Goal: Complete application form

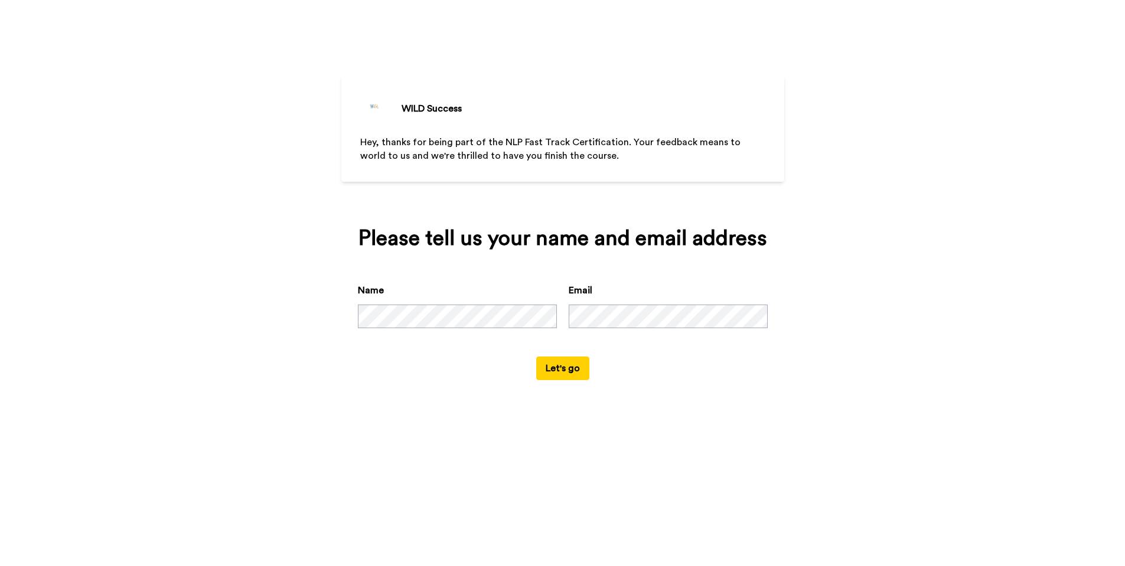
click at [562, 380] on button "Let's go" at bounding box center [562, 369] width 53 height 24
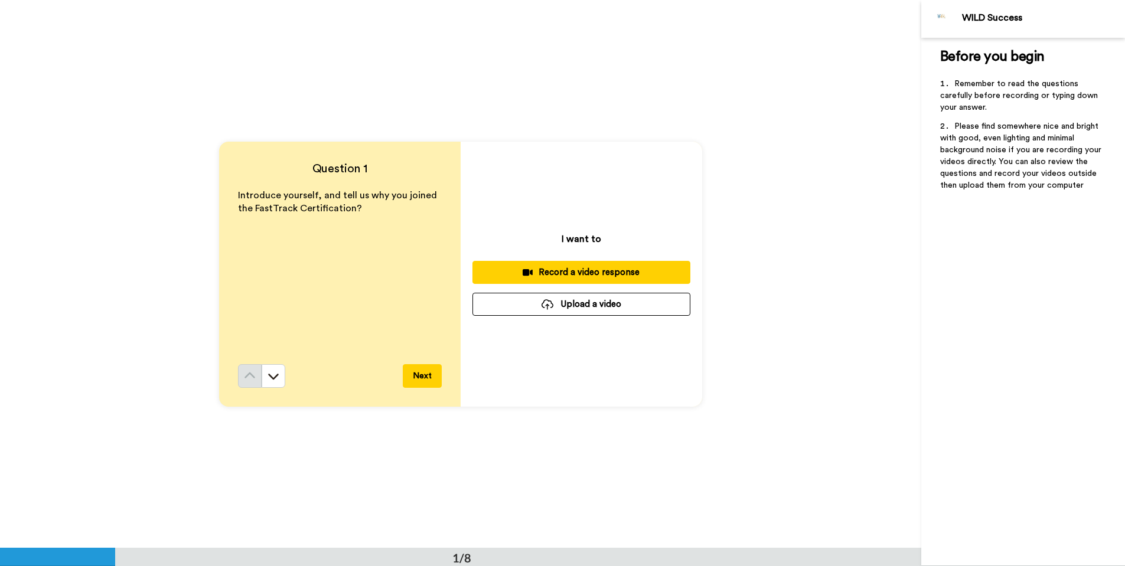
click at [589, 273] on div "Record a video response" at bounding box center [581, 272] width 199 height 12
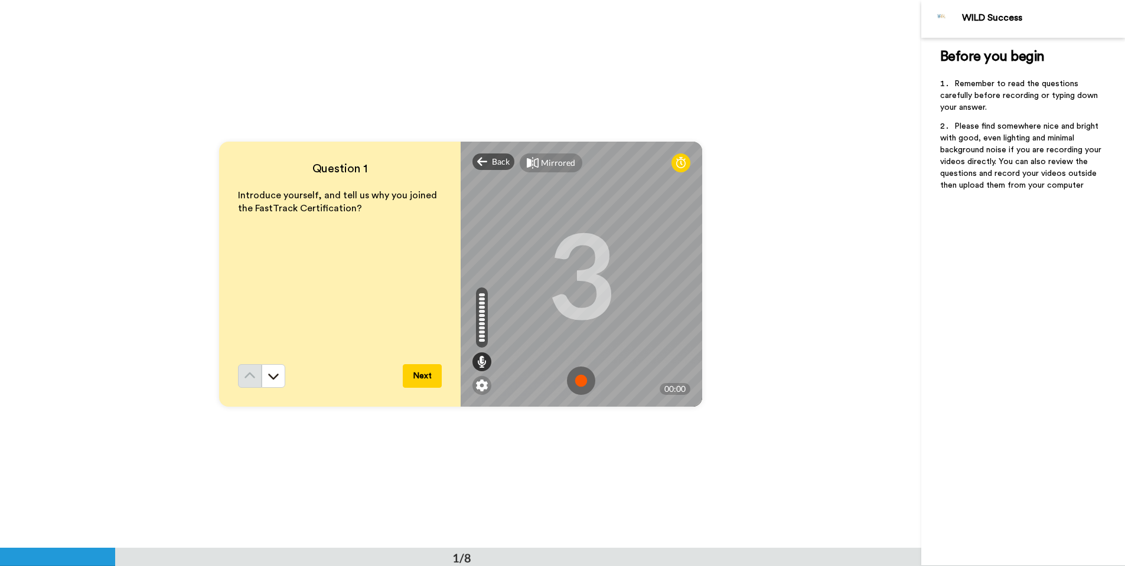
click at [580, 380] on img at bounding box center [581, 381] width 28 height 28
click at [579, 379] on img at bounding box center [581, 381] width 28 height 28
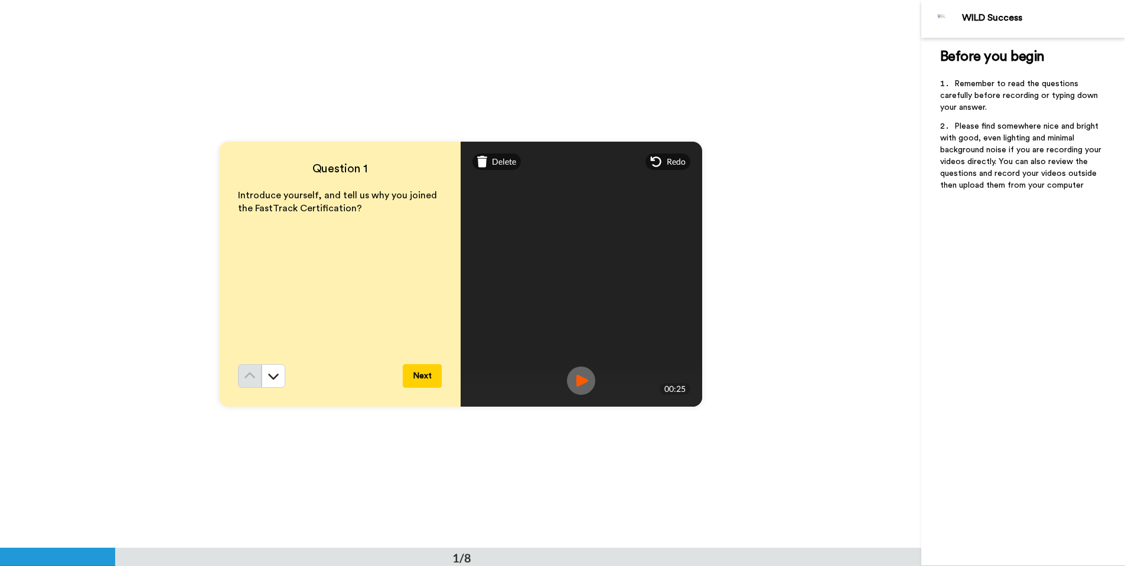
click at [433, 374] on button "Next" at bounding box center [422, 376] width 39 height 24
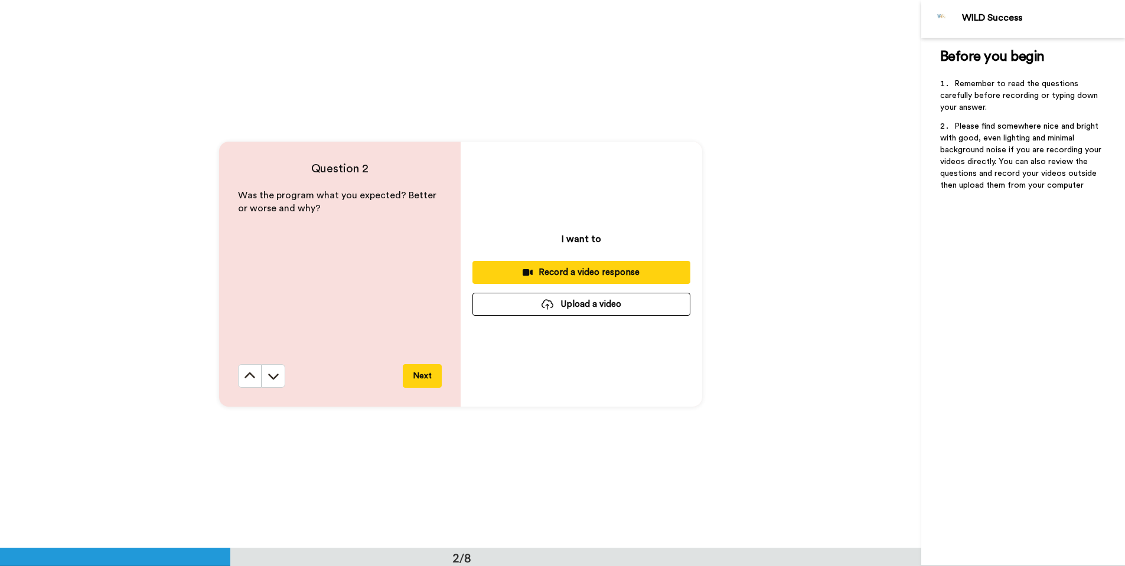
scroll to position [548, 0]
click at [554, 272] on div "Record a video response" at bounding box center [581, 272] width 199 height 12
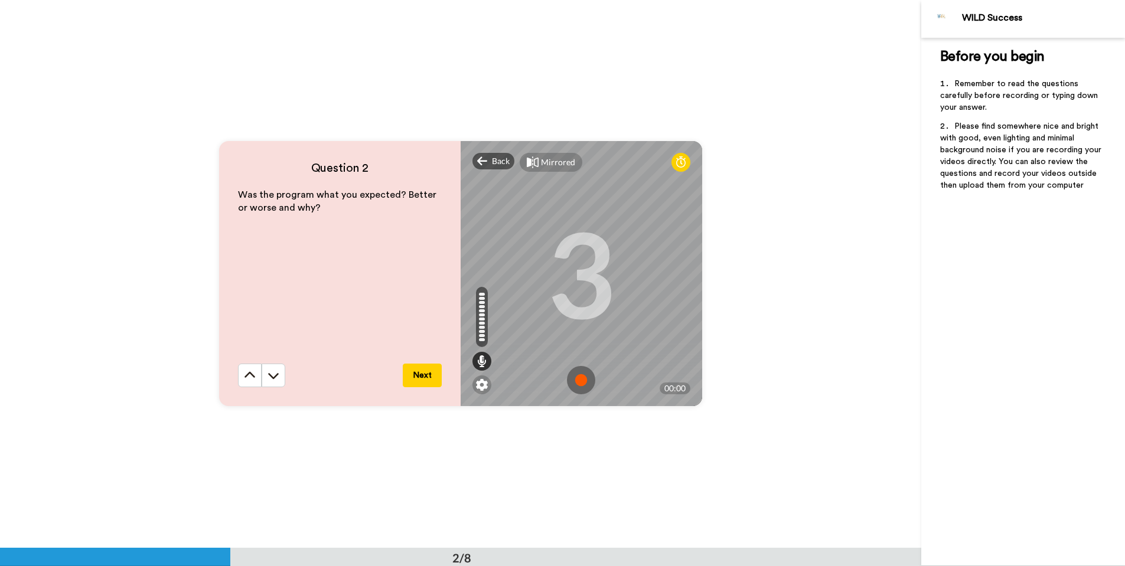
click at [584, 378] on img at bounding box center [581, 380] width 28 height 28
click at [579, 380] on img at bounding box center [581, 380] width 28 height 28
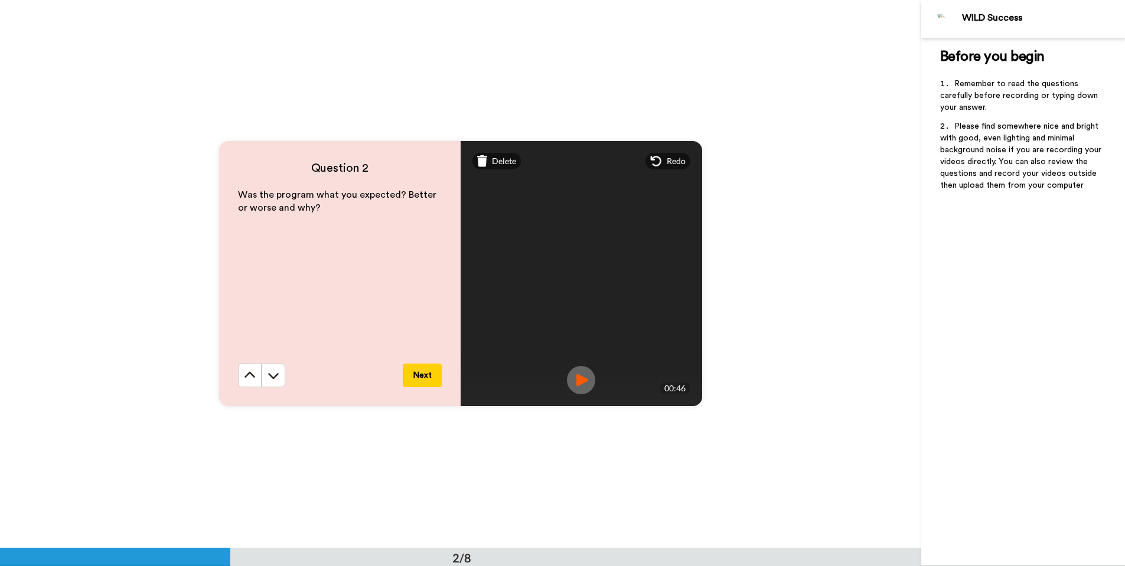
click at [417, 375] on button "Next" at bounding box center [422, 376] width 39 height 24
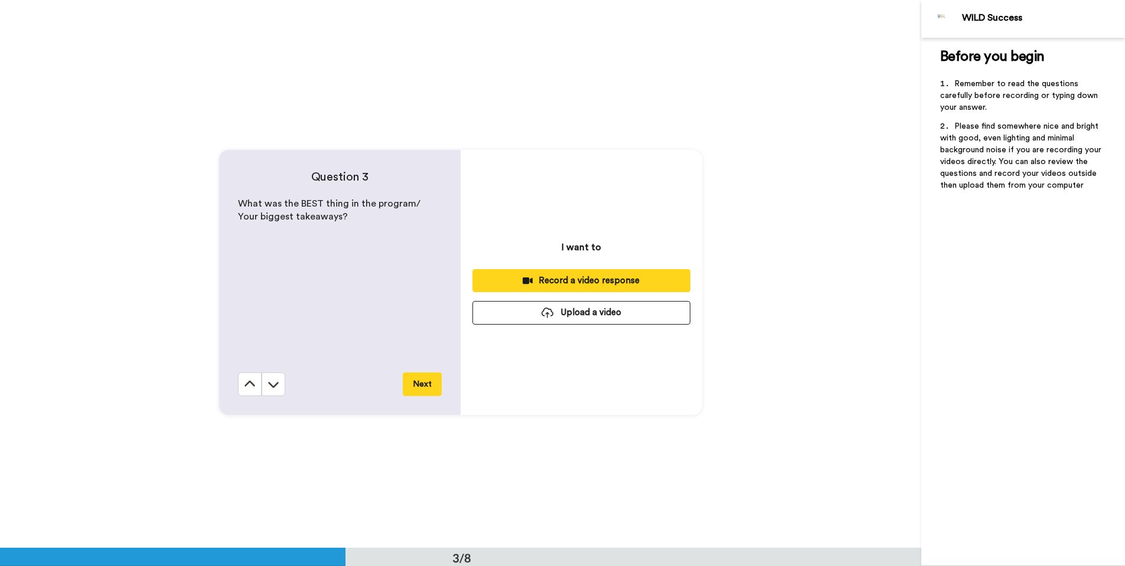
scroll to position [1096, 0]
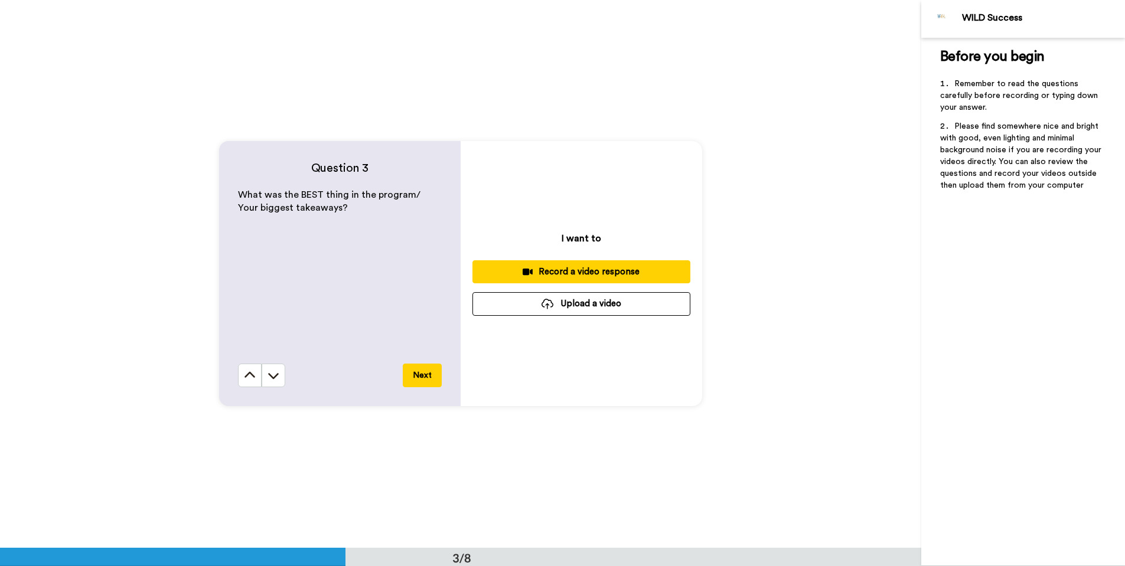
click at [553, 274] on div "Record a video response" at bounding box center [581, 272] width 199 height 12
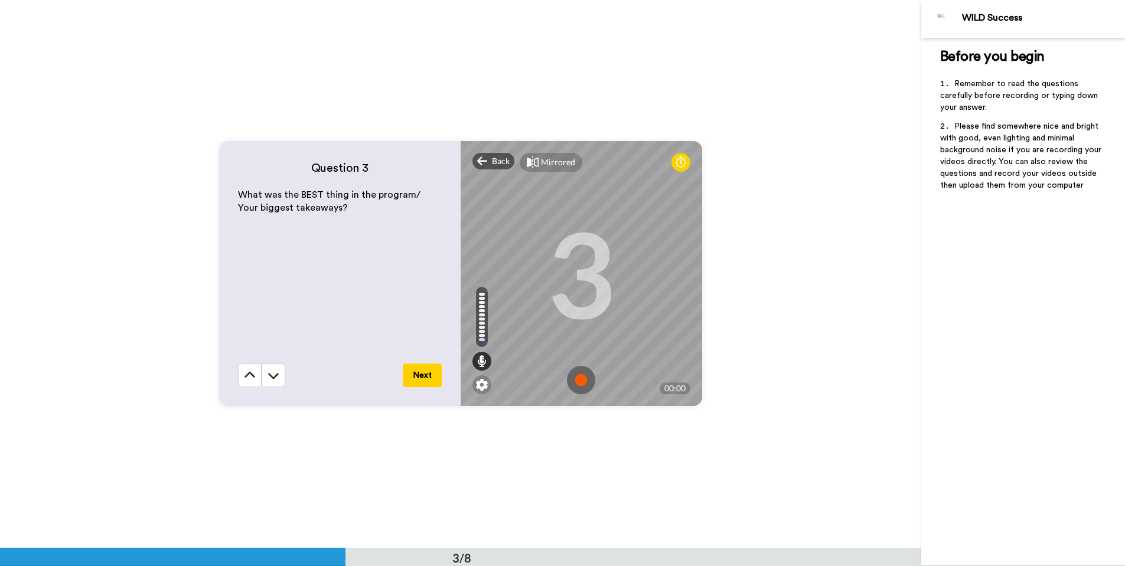
click at [581, 381] on img at bounding box center [581, 380] width 28 height 28
click at [579, 391] on img at bounding box center [581, 380] width 28 height 28
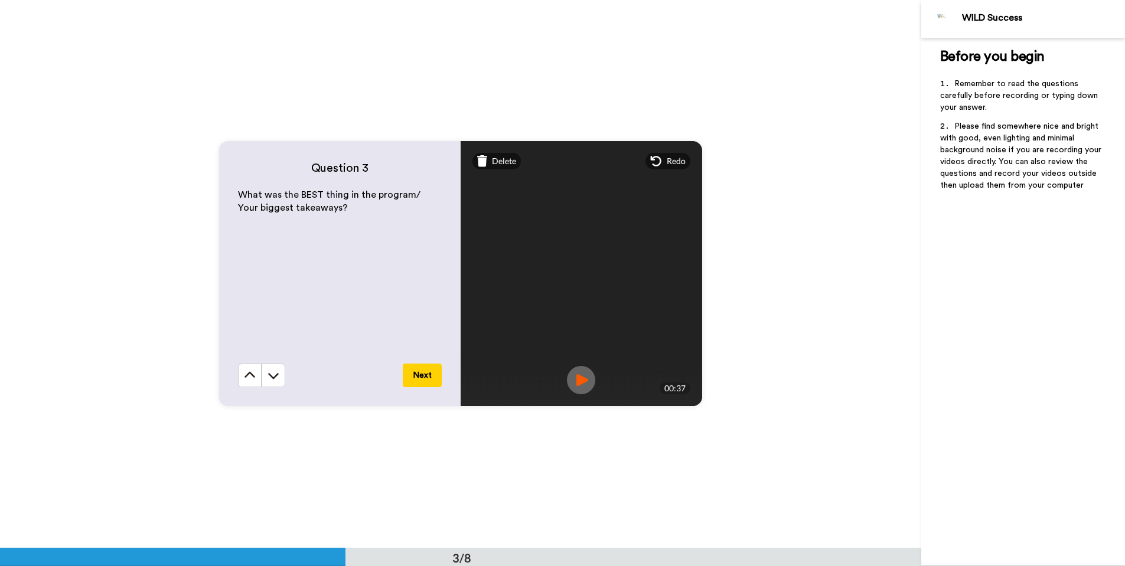
click at [427, 377] on button "Next" at bounding box center [422, 376] width 39 height 24
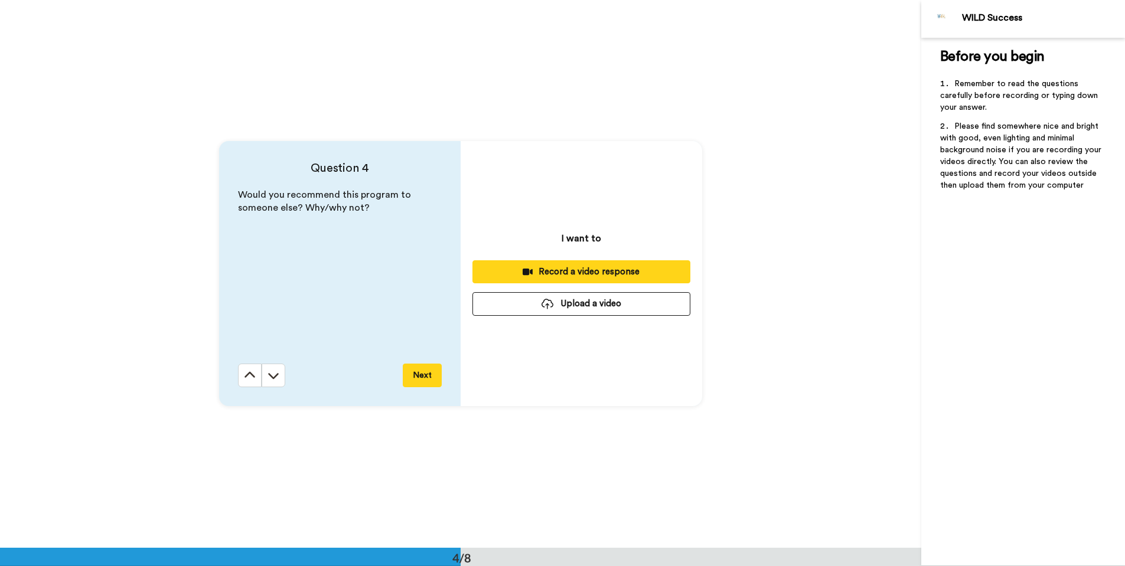
scroll to position [1644, 0]
click at [572, 272] on div "Record a video response" at bounding box center [581, 272] width 199 height 12
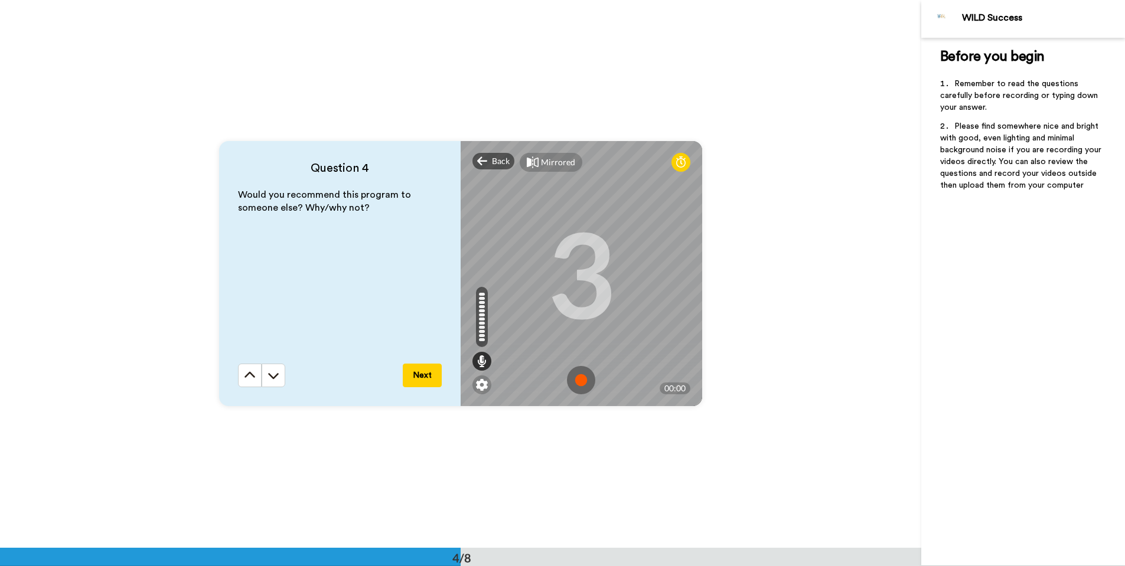
click at [578, 380] on img at bounding box center [581, 380] width 28 height 28
click at [411, 375] on button "Next" at bounding box center [422, 376] width 39 height 24
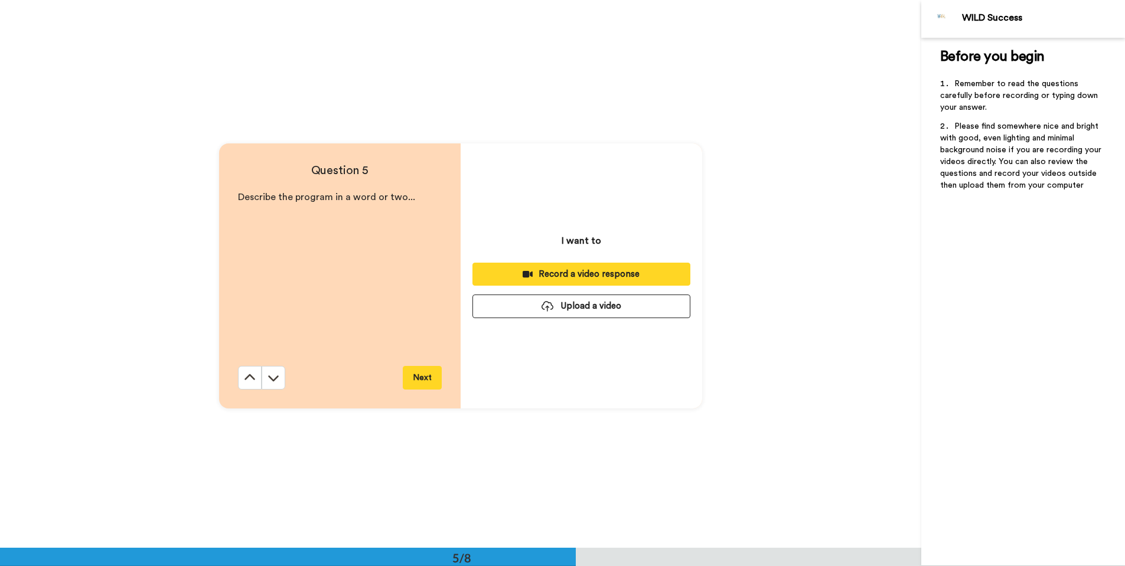
scroll to position [2192, 0]
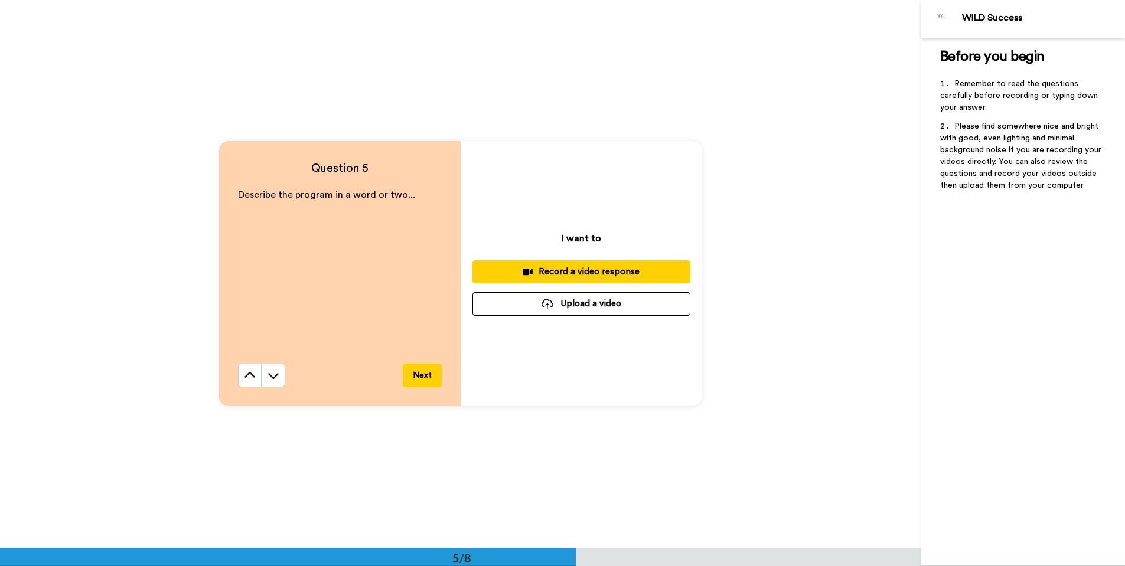
click at [569, 272] on div "Record a video response" at bounding box center [581, 272] width 199 height 12
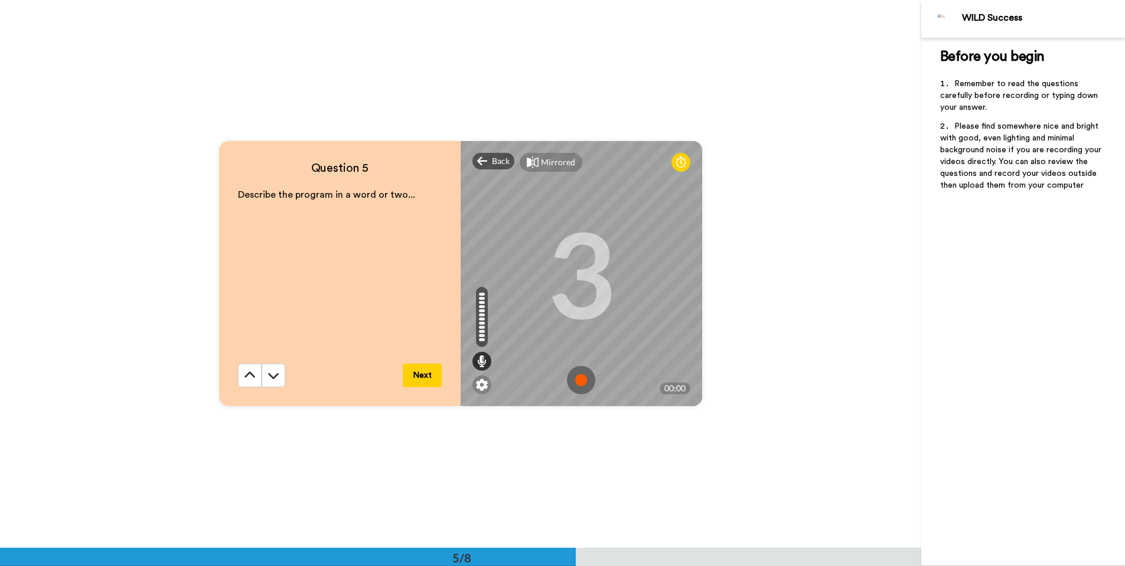
click at [575, 379] on img at bounding box center [581, 380] width 28 height 28
click at [422, 374] on button "Next" at bounding box center [422, 376] width 39 height 24
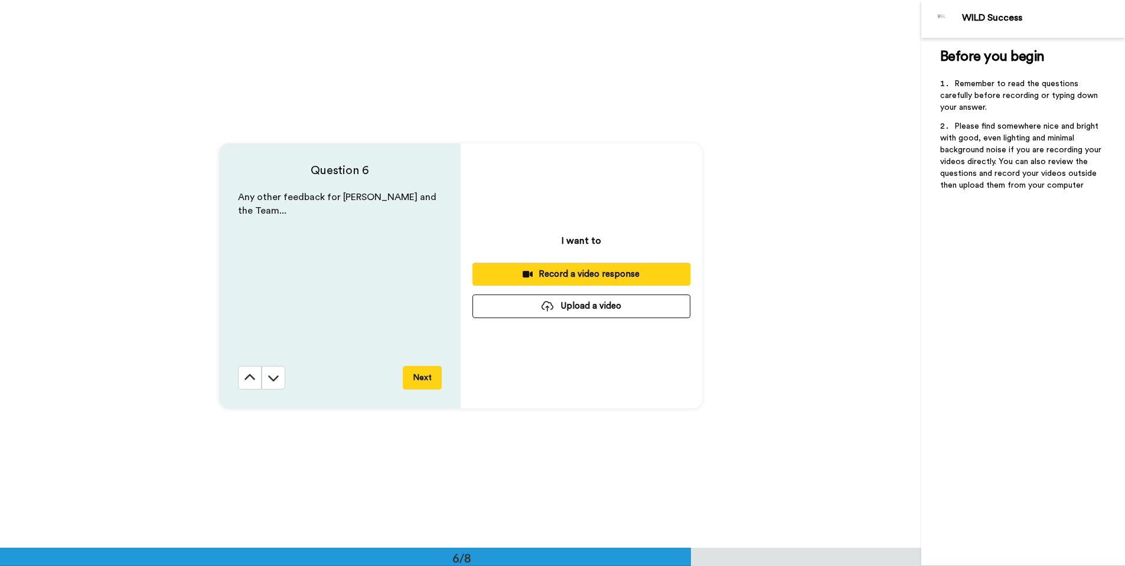
scroll to position [2740, 0]
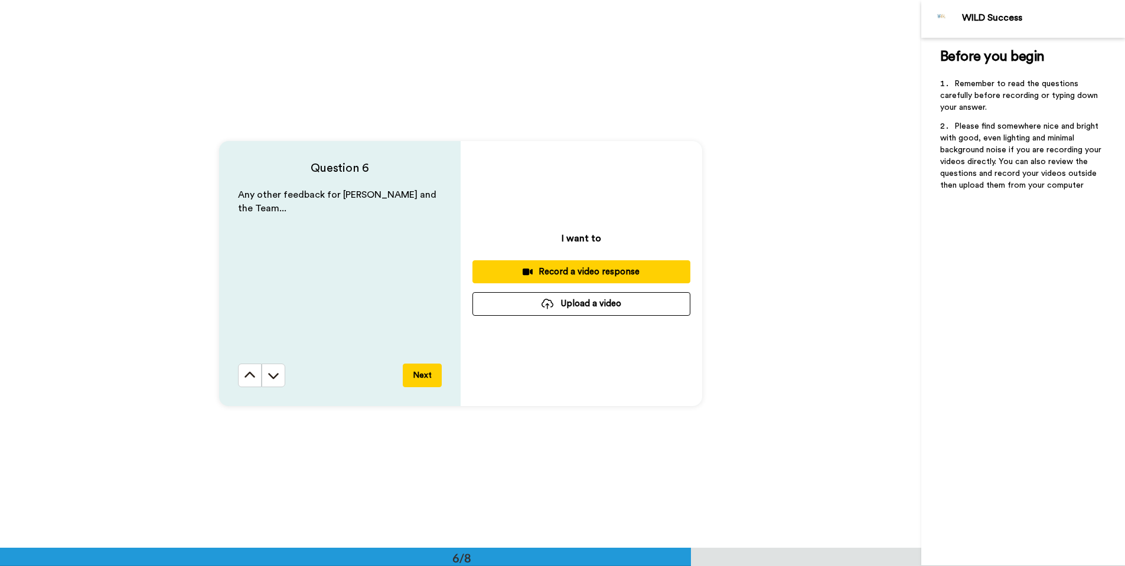
click at [420, 378] on button "Next" at bounding box center [422, 376] width 39 height 24
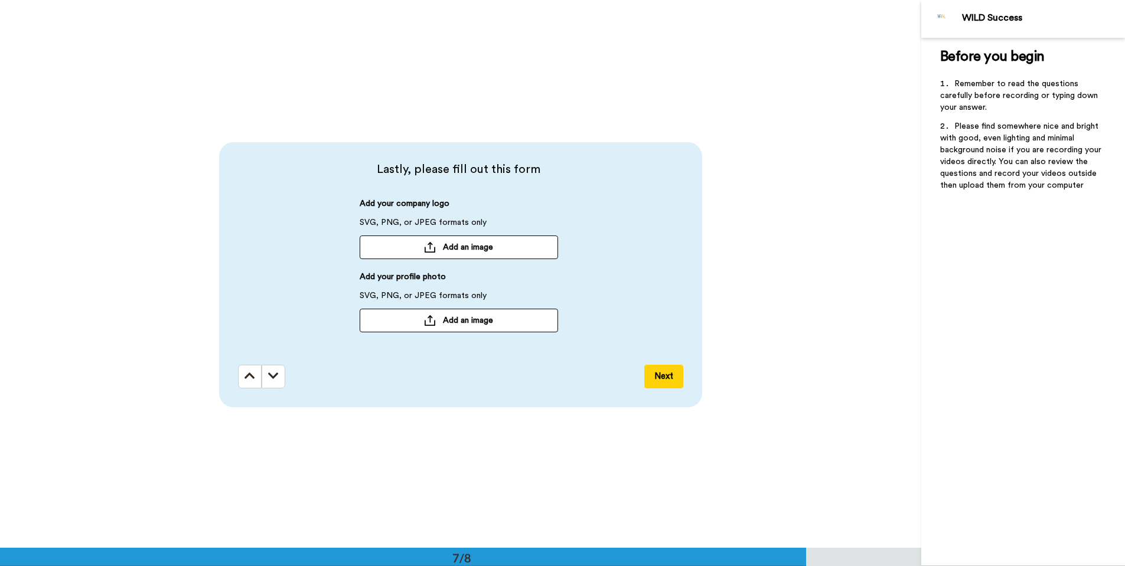
scroll to position [3288, 0]
click at [465, 242] on span "Add an image" at bounding box center [468, 246] width 50 height 12
click at [491, 318] on span "Add an image" at bounding box center [468, 319] width 50 height 12
click at [667, 370] on button "Next" at bounding box center [663, 376] width 39 height 24
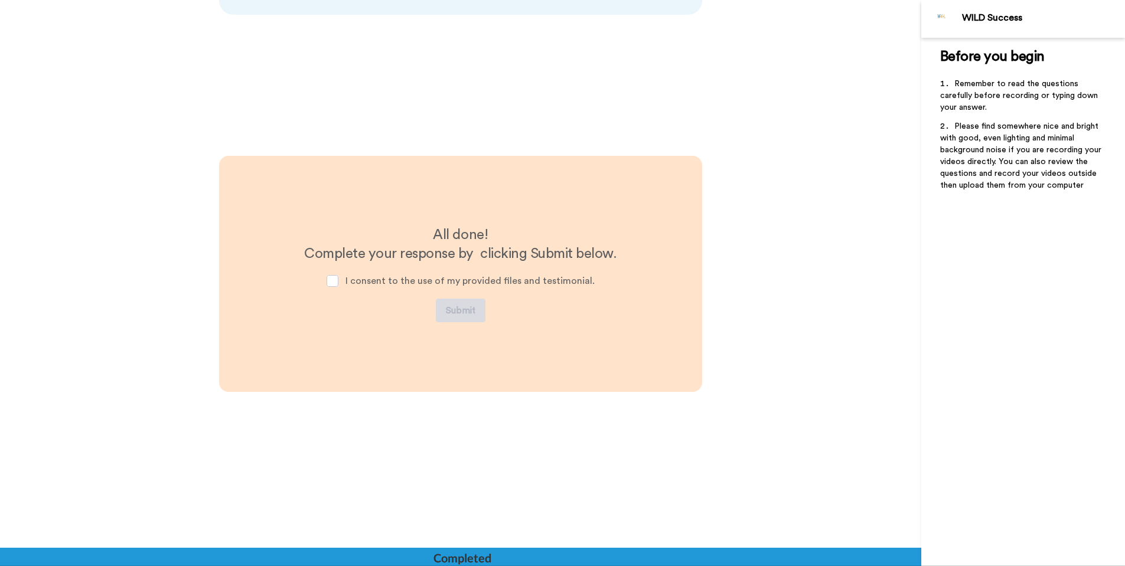
scroll to position [3680, 0]
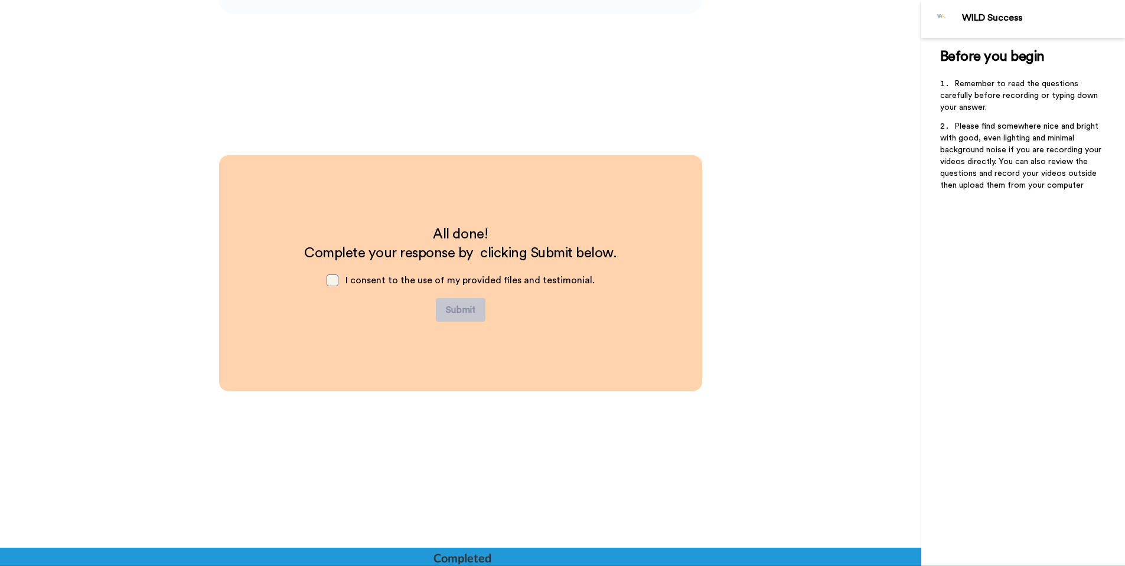
click at [337, 282] on span at bounding box center [332, 281] width 12 height 12
click at [456, 311] on button "Submit" at bounding box center [461, 310] width 50 height 24
